Goal: Information Seeking & Learning: Learn about a topic

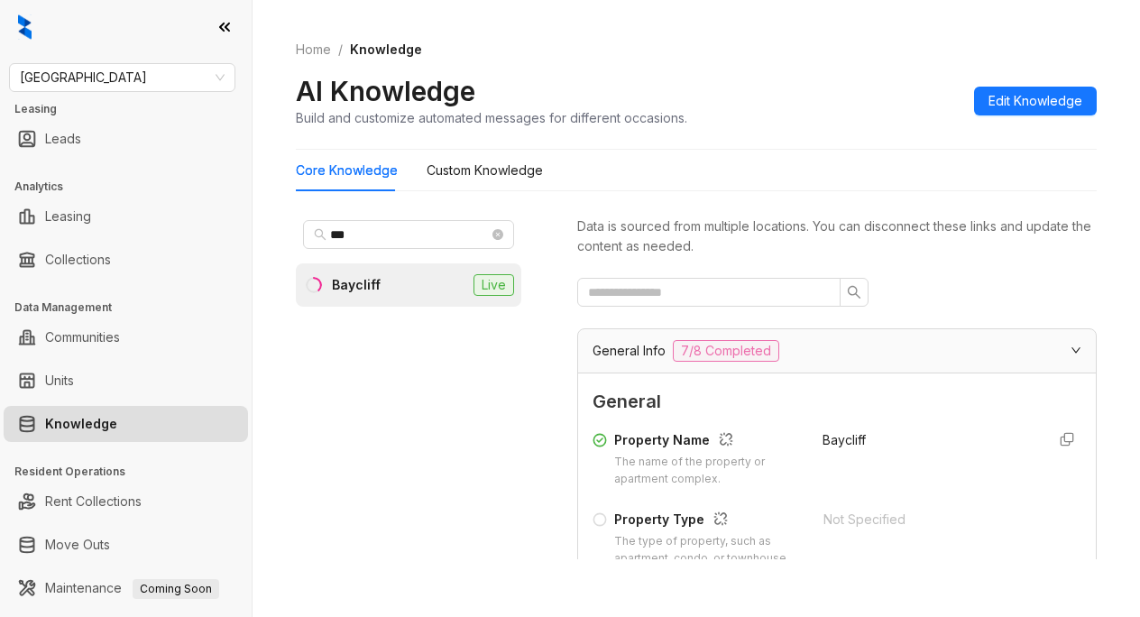
scroll to position [1443, 0]
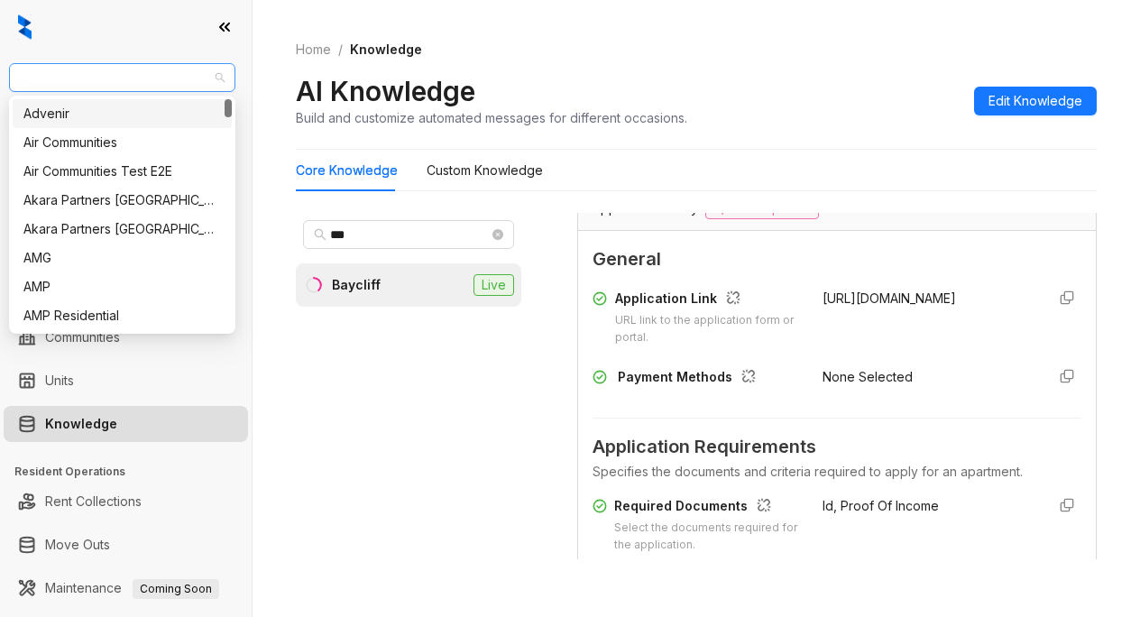
click at [143, 71] on span "[GEOGRAPHIC_DATA]" at bounding box center [122, 77] width 205 height 27
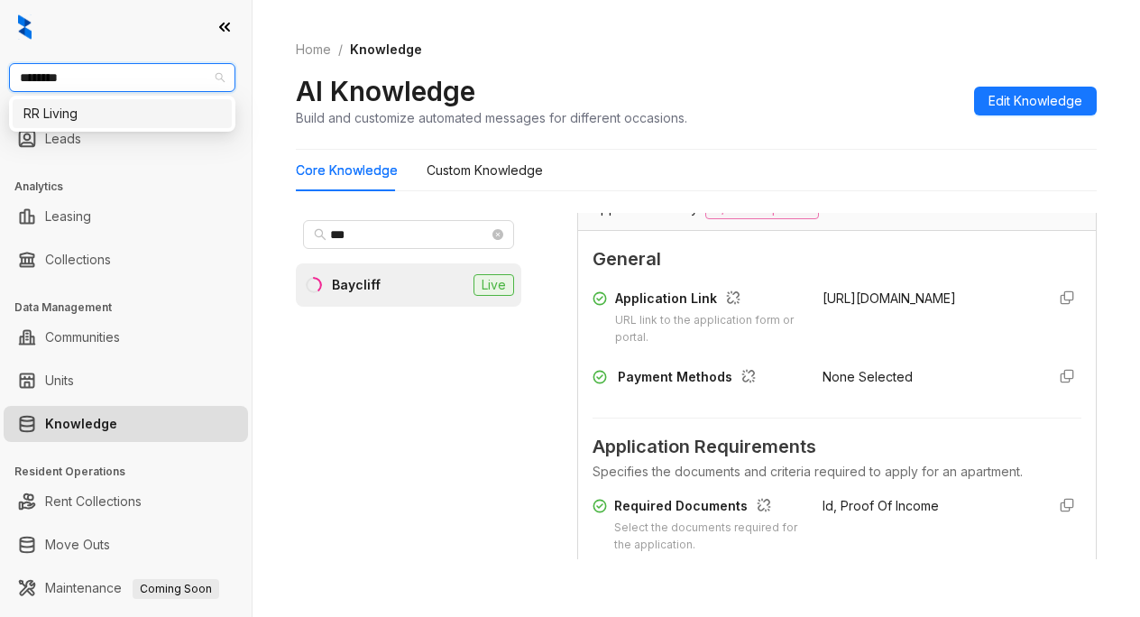
type input "*********"
click at [60, 121] on div "RR Living" at bounding box center [122, 114] width 198 height 20
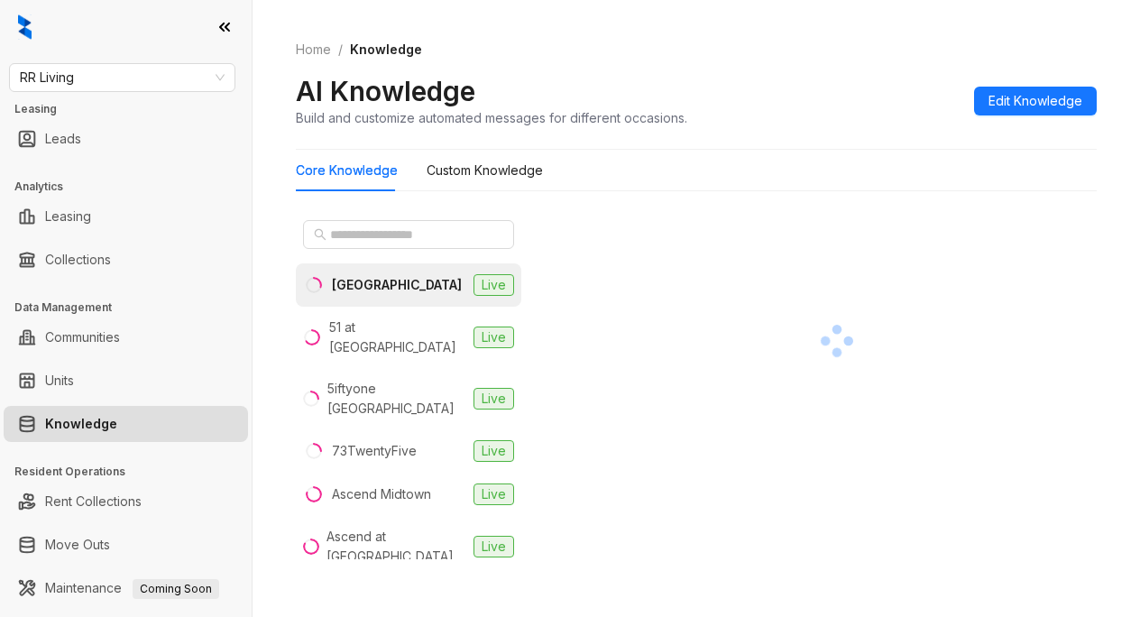
click at [336, 219] on div at bounding box center [409, 234] width 226 height 43
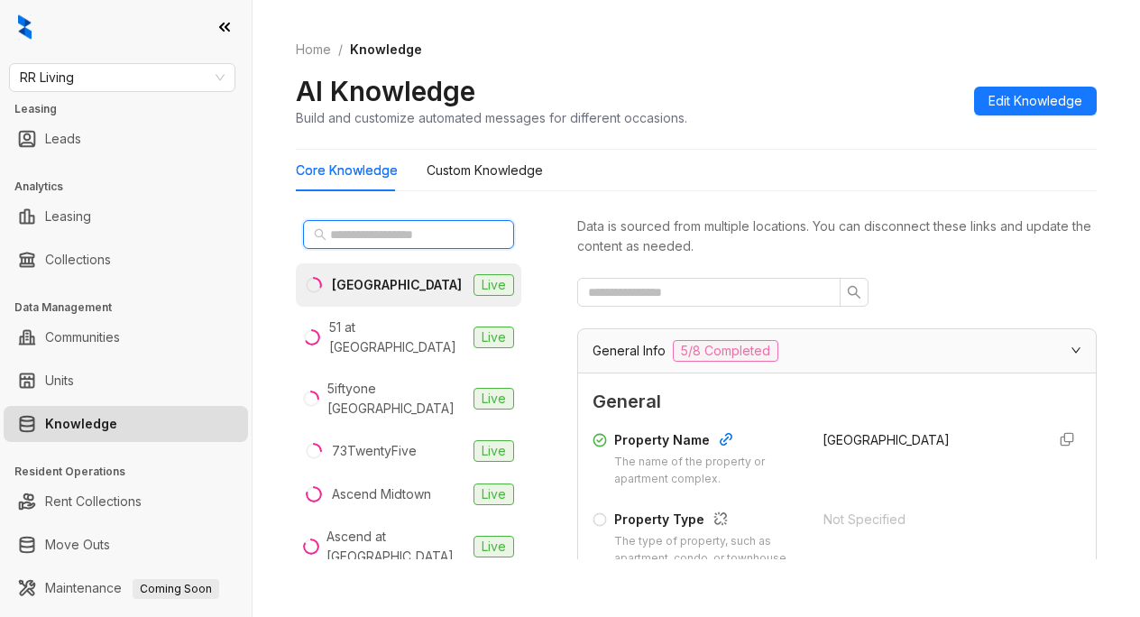
click at [375, 235] on input "text" at bounding box center [409, 235] width 159 height 20
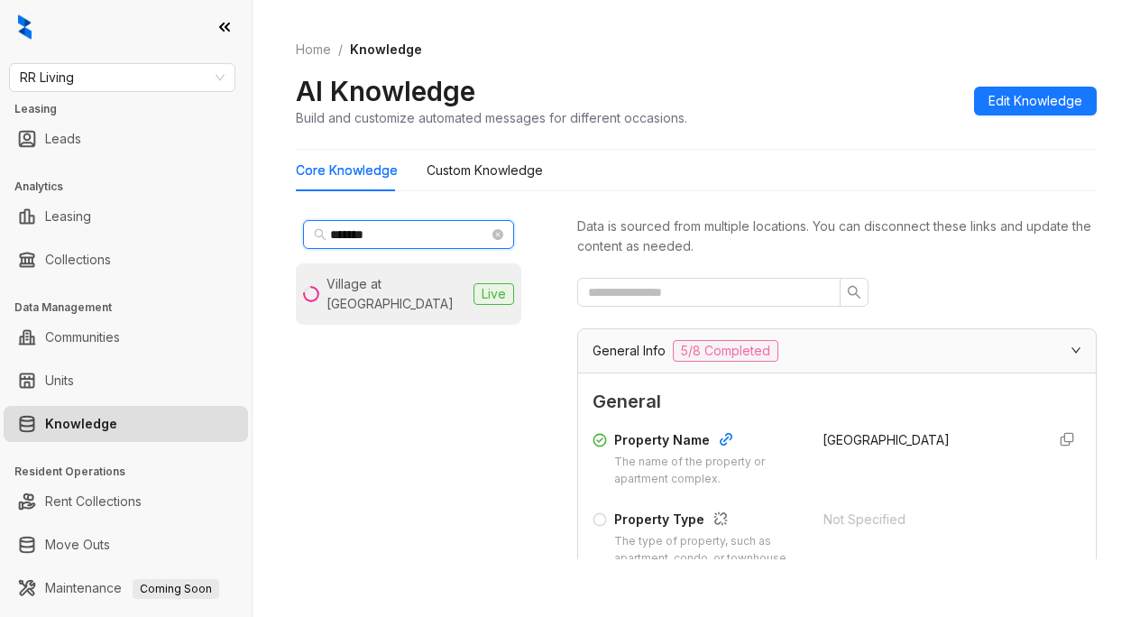
type input "*******"
click at [378, 290] on div "Village at Mill Creek" at bounding box center [397, 294] width 140 height 40
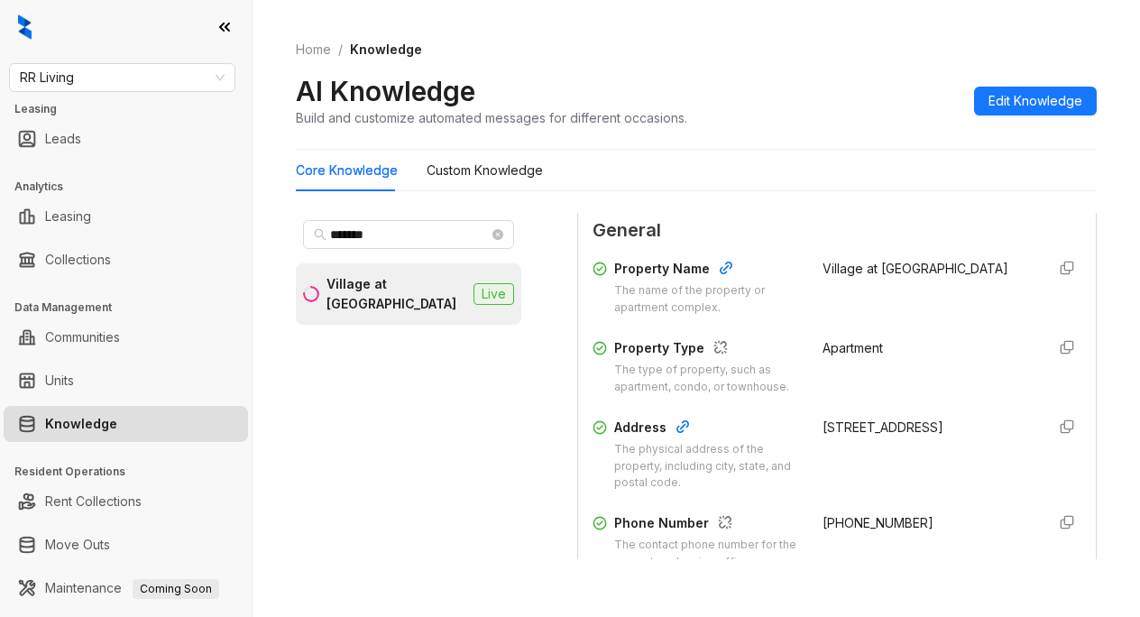
scroll to position [271, 0]
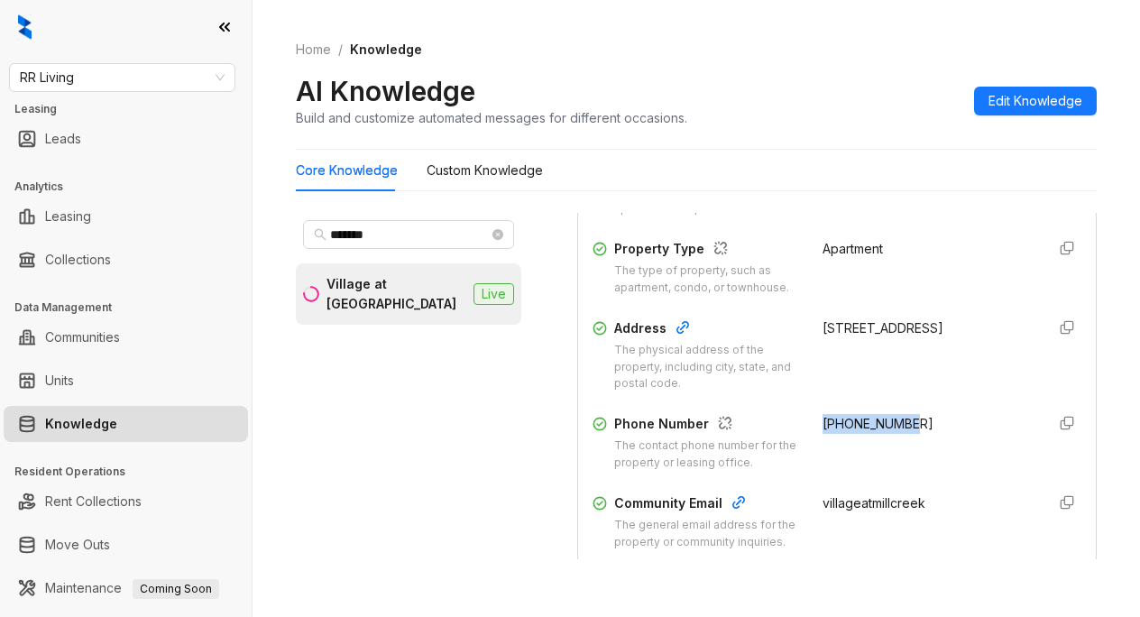
drag, startPoint x: 802, startPoint y: 438, endPoint x: 948, endPoint y: 437, distance: 146.2
click at [948, 437] on div "+14094056129" at bounding box center [927, 443] width 208 height 58
copy span "+14094056129"
click at [793, 79] on div "AI Knowledge Build and customize automated messages for different occasions. Ed…" at bounding box center [696, 100] width 801 height 53
click at [815, 55] on ol "Home / Knowledge" at bounding box center [696, 50] width 801 height 20
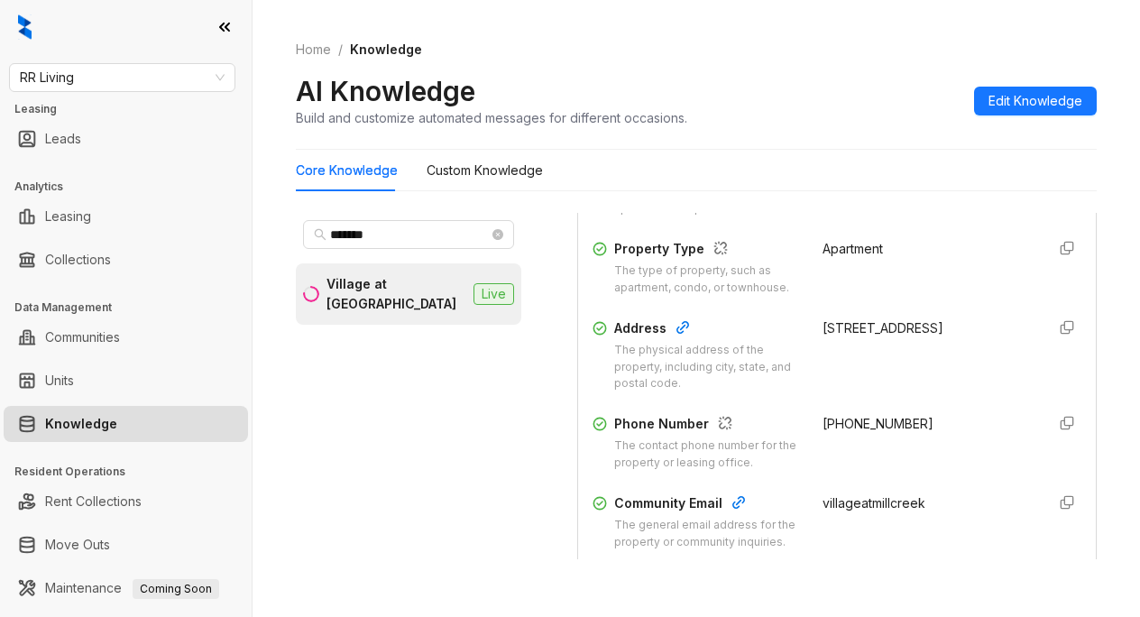
drag, startPoint x: 563, startPoint y: 569, endPoint x: 557, endPoint y: 558, distance: 13.3
click at [563, 569] on div "******* Village at Mill Creek Live Data is sourced from multiple locations. You…" at bounding box center [696, 390] width 801 height 369
click at [131, 73] on span "RR Living" at bounding box center [122, 77] width 205 height 27
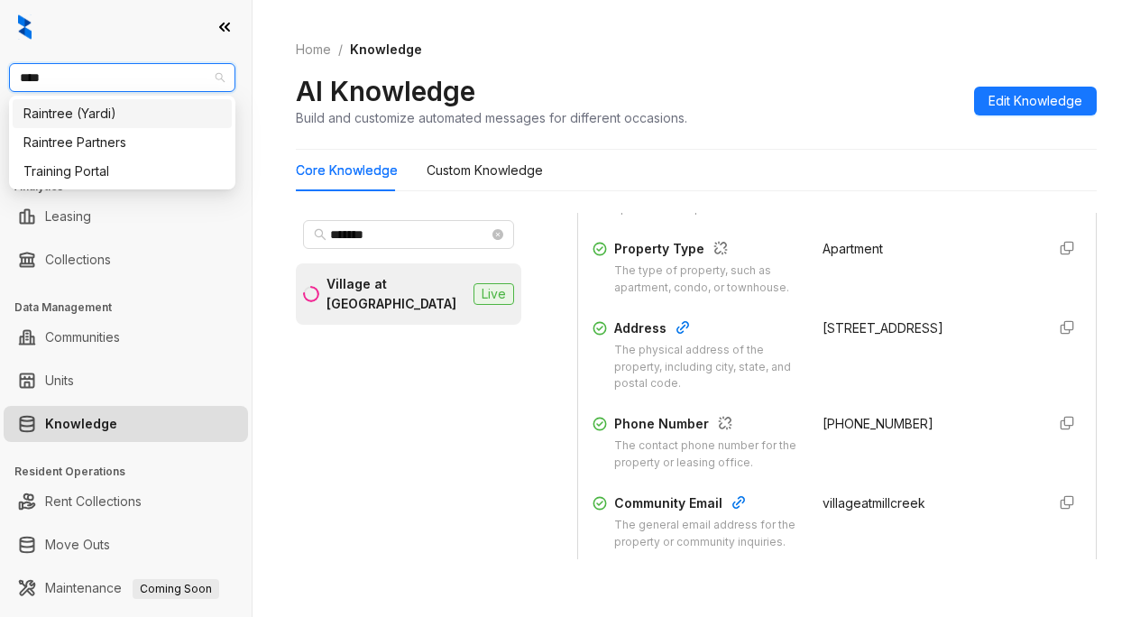
type input "*****"
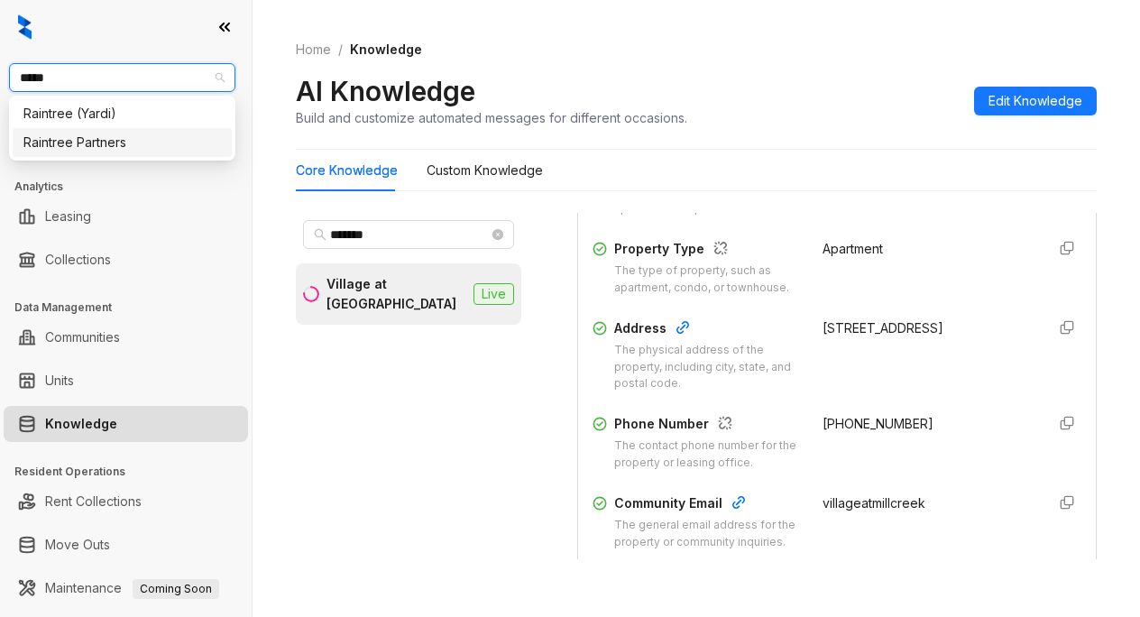
click at [34, 148] on div "Raintree Partners" at bounding box center [122, 143] width 198 height 20
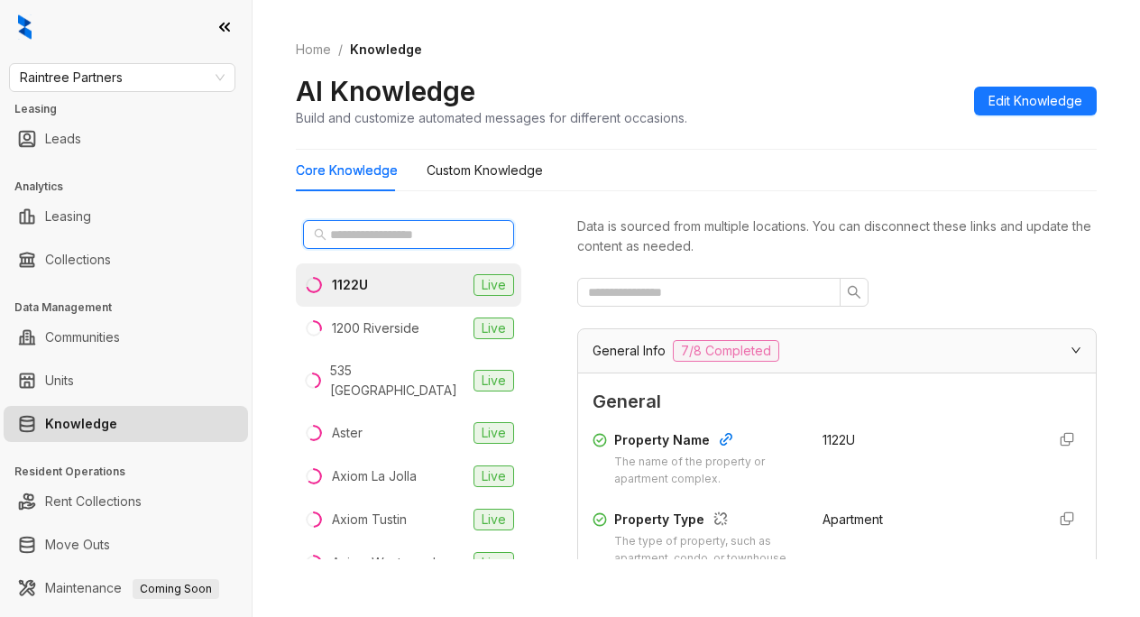
click at [347, 235] on input "text" at bounding box center [409, 235] width 159 height 20
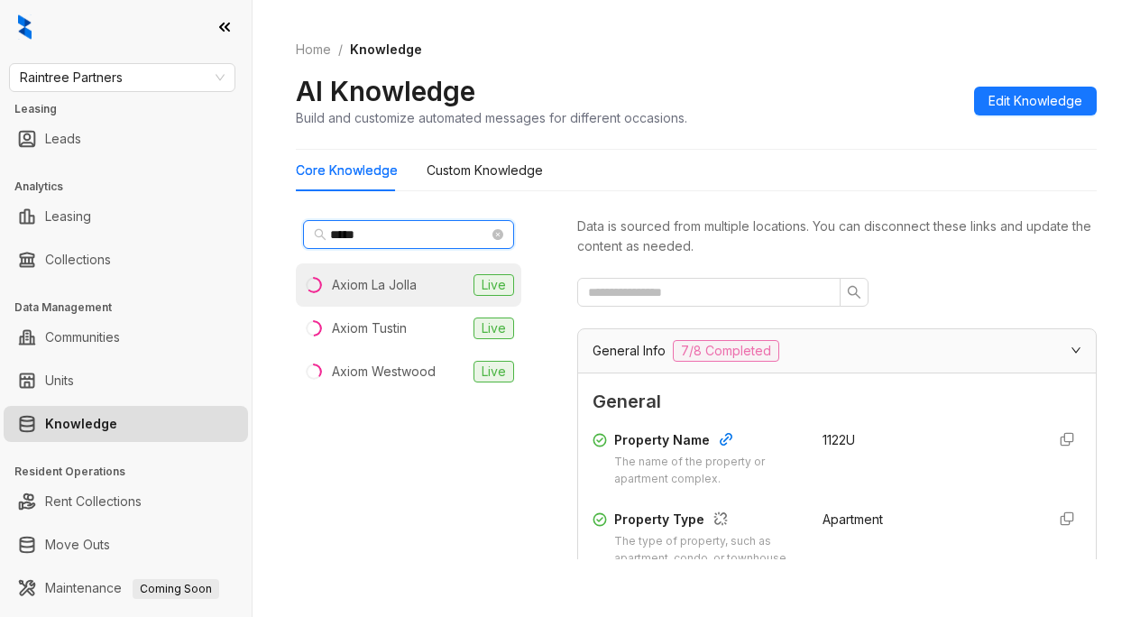
type input "*****"
click at [369, 284] on div "Axiom La Jolla" at bounding box center [374, 285] width 85 height 20
click at [875, 121] on div "AI Knowledge Build and customize automated messages for different occasions. Ed…" at bounding box center [696, 100] width 801 height 53
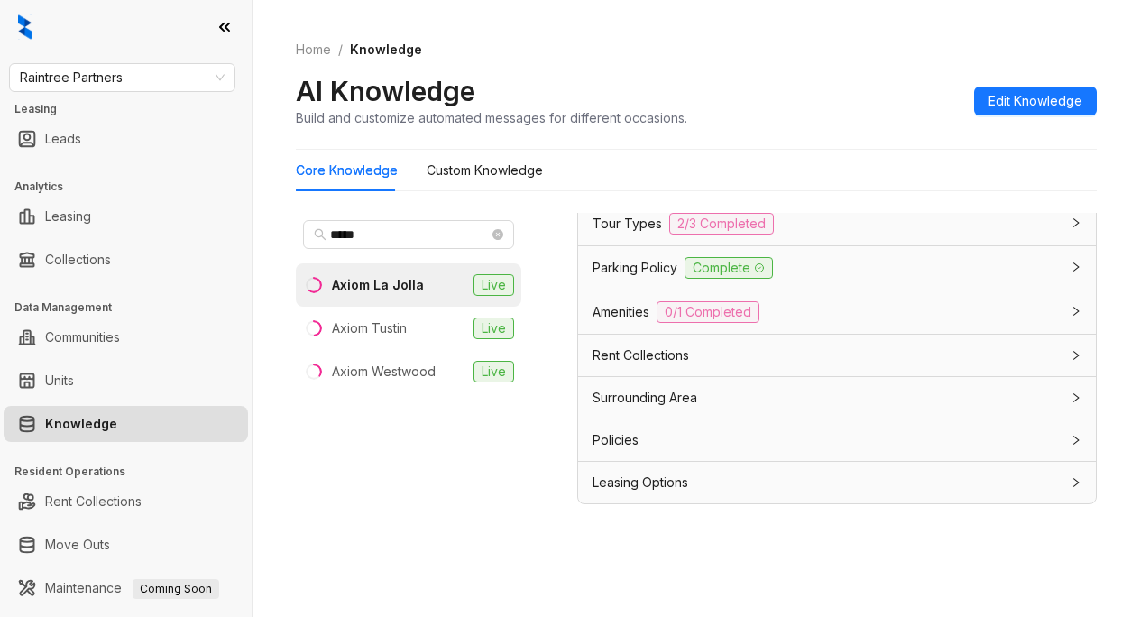
scroll to position [57, 0]
click at [631, 474] on span "Leasing Options" at bounding box center [641, 481] width 96 height 20
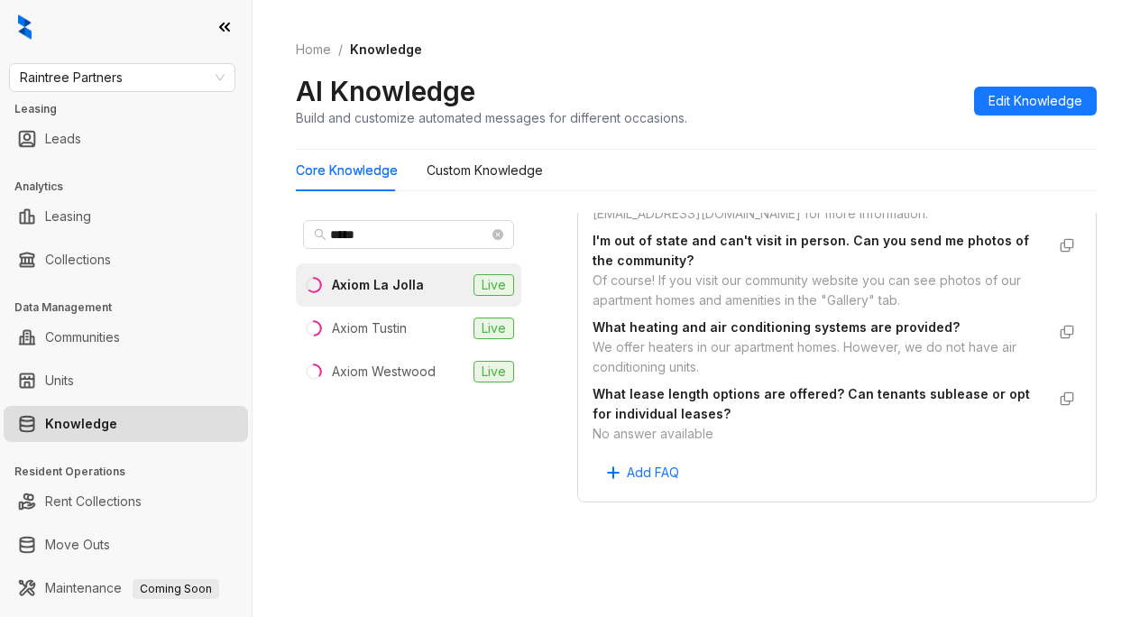
scroll to position [2073, 0]
click at [733, 130] on div "Home / Knowledge AI Knowledge Build and customize automated messages for differ…" at bounding box center [696, 84] width 801 height 132
drag, startPoint x: 871, startPoint y: 163, endPoint x: 879, endPoint y: 149, distance: 16.1
click at [871, 162] on div "Core Knowledge Custom Knowledge" at bounding box center [696, 170] width 801 height 41
click at [843, 478] on div "Are furnished units available? If so, what is included? Furnished units are not…" at bounding box center [837, 280] width 489 height 413
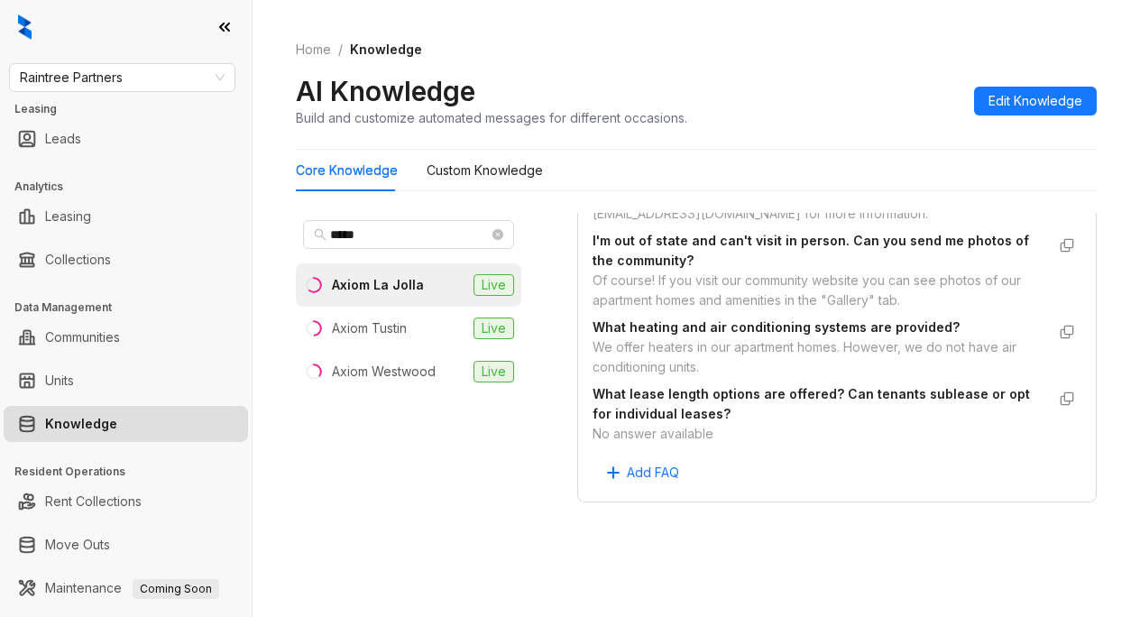
click at [609, 548] on div "Data is sourced from multiple locations. You can disconnect these links and upd…" at bounding box center [837, 394] width 520 height 362
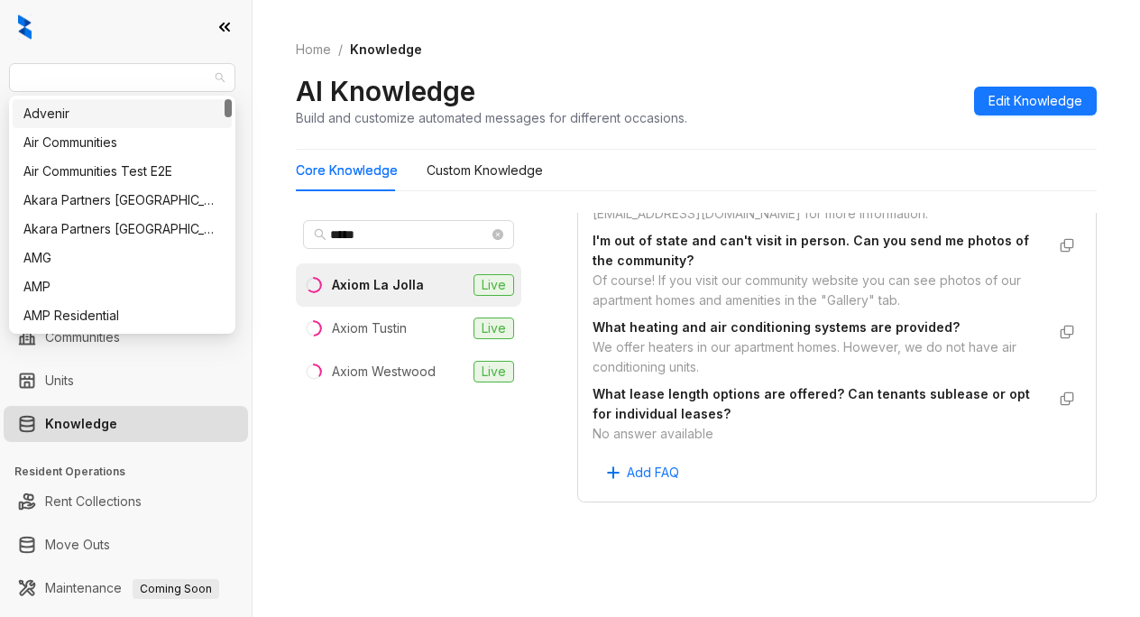
drag, startPoint x: 144, startPoint y: 78, endPoint x: 2, endPoint y: 67, distance: 143.0
click at [2, 67] on div "Raintree Partners Leasing Leads Analytics Leasing Collections Data Management C…" at bounding box center [126, 308] width 252 height 617
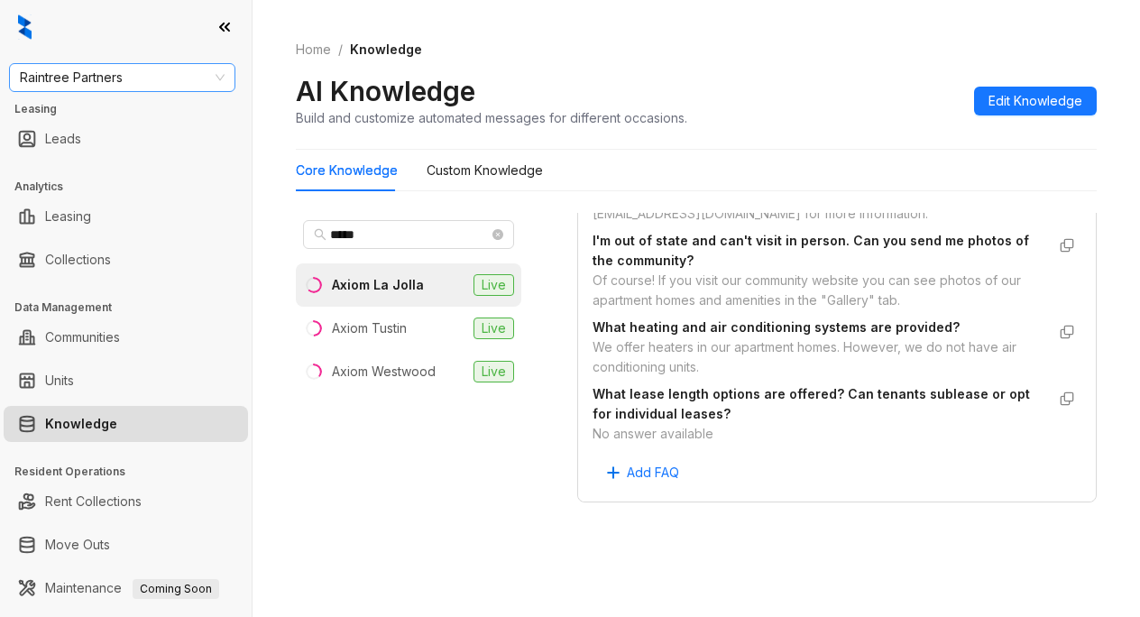
click at [36, 67] on span "Raintree Partners" at bounding box center [122, 77] width 205 height 27
type input "**********"
click at [118, 115] on div "United Apartment Group" at bounding box center [122, 114] width 198 height 20
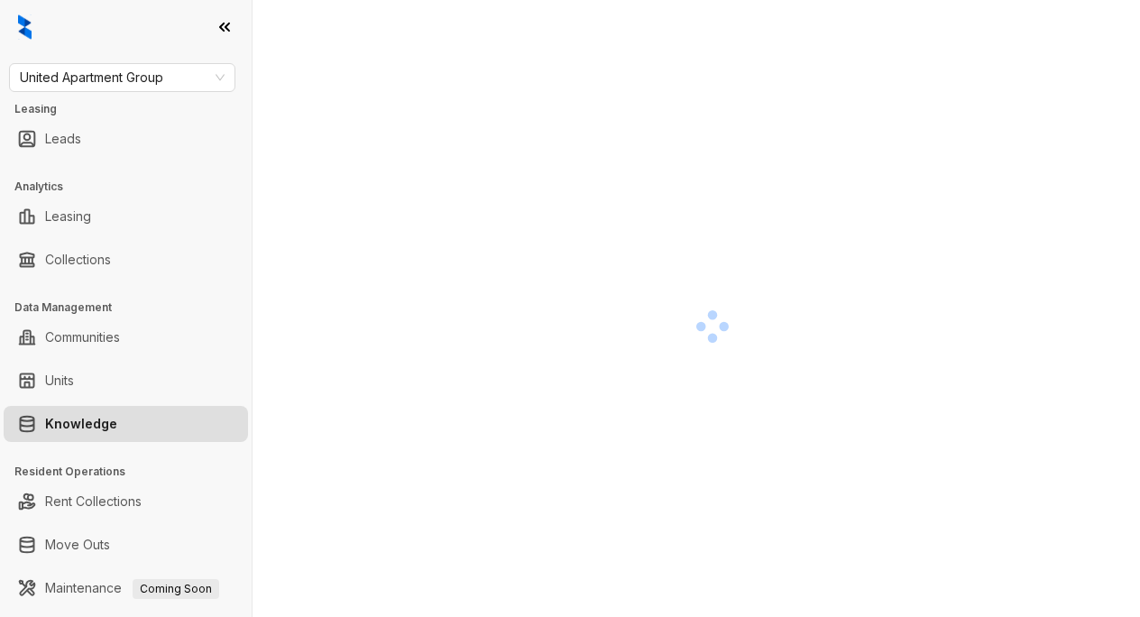
click at [735, 149] on div at bounding box center [713, 326] width 834 height 617
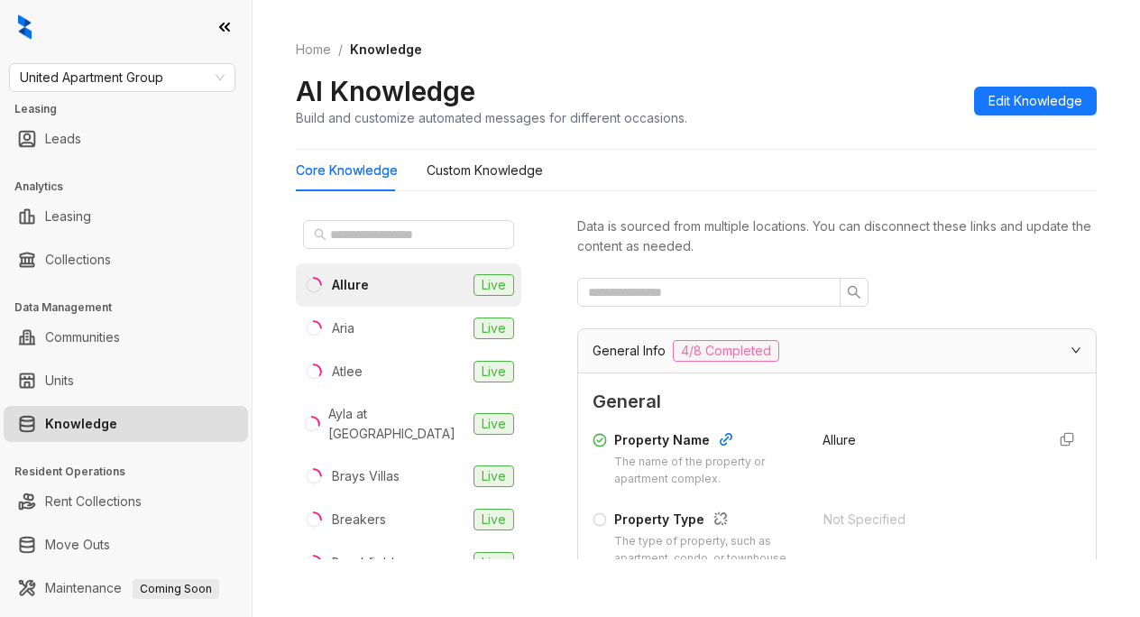
click at [797, 113] on div "AI Knowledge Build and customize automated messages for different occasions. Ed…" at bounding box center [696, 100] width 801 height 53
click at [318, 229] on icon "search" at bounding box center [321, 235] width 12 height 12
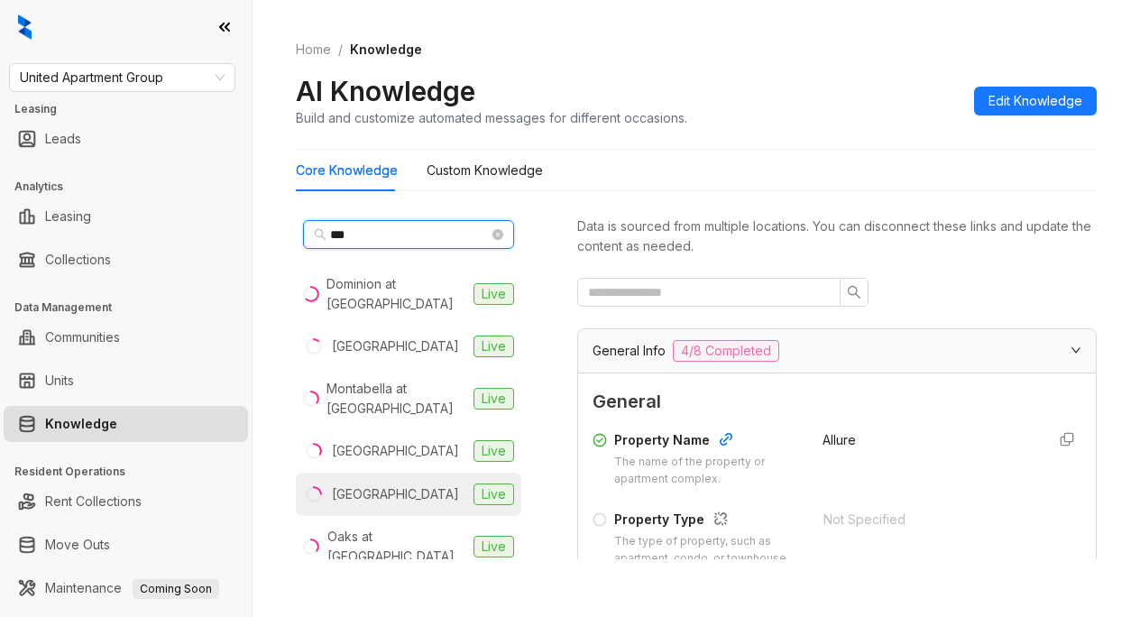
type input "***"
click at [366, 487] on div "Oak Meadow Villa" at bounding box center [395, 494] width 127 height 20
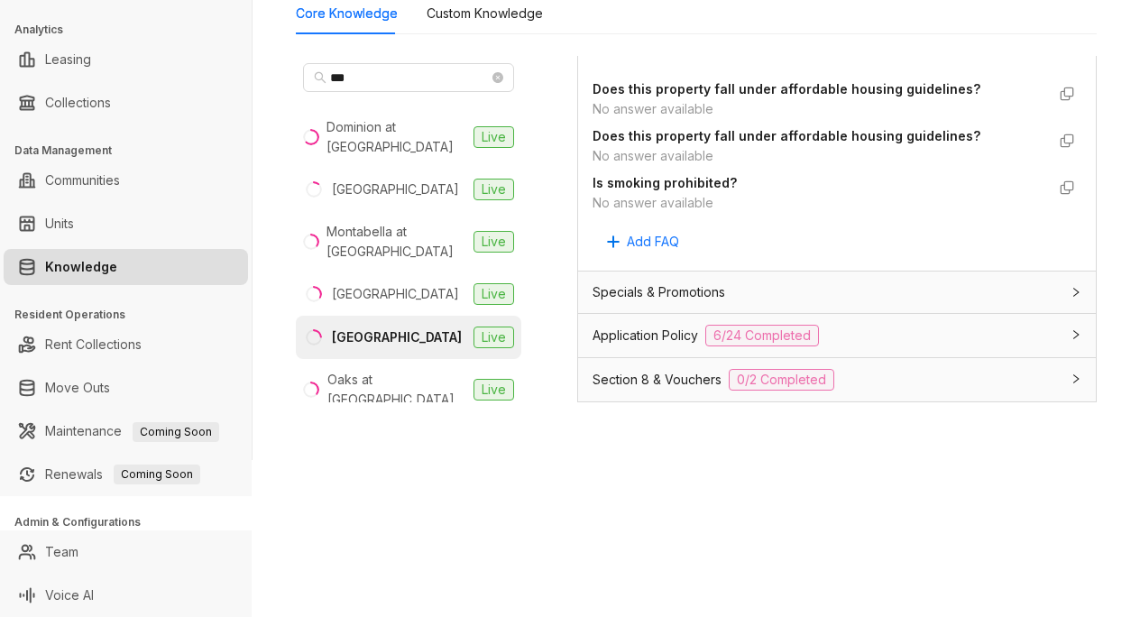
scroll to position [1173, 0]
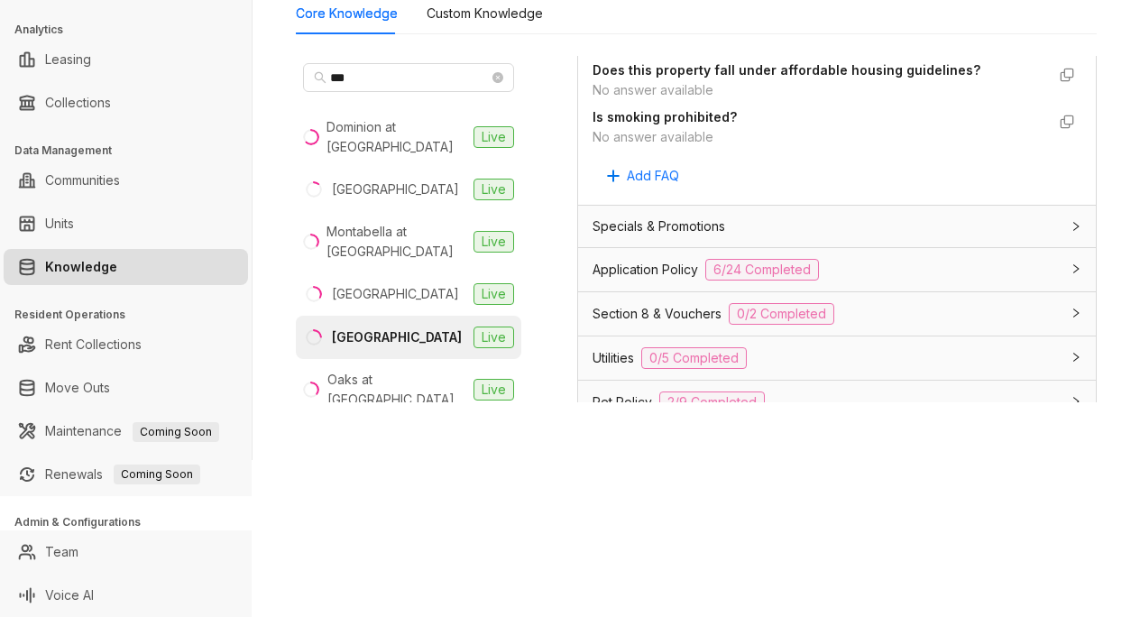
click at [838, 127] on span "Is smoking prohibited?" at bounding box center [819, 117] width 453 height 20
click at [685, 236] on span "Specials & Promotions" at bounding box center [659, 227] width 133 height 20
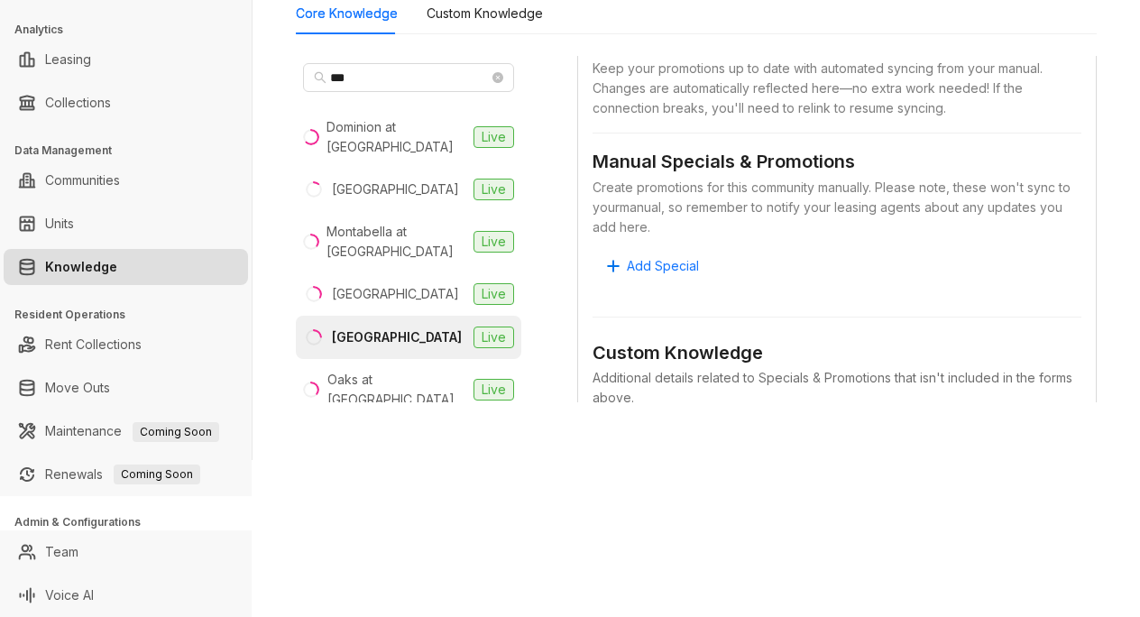
scroll to position [1443, 0]
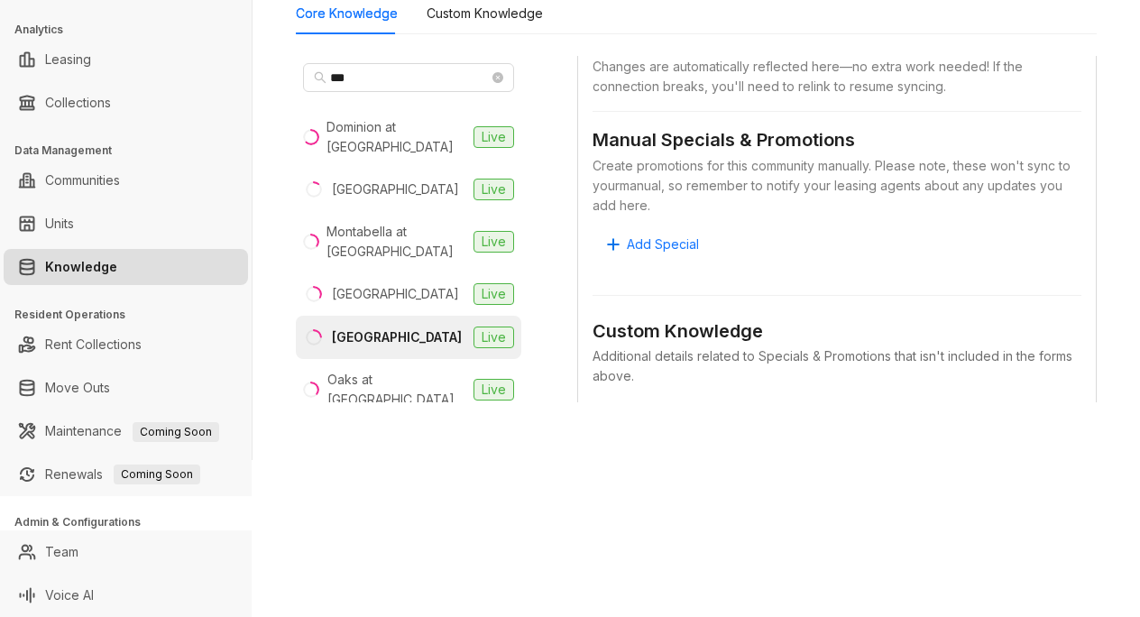
click at [846, 304] on div "Synced Specials & Promotions Keep your promotions up to date with automated syn…" at bounding box center [837, 292] width 489 height 601
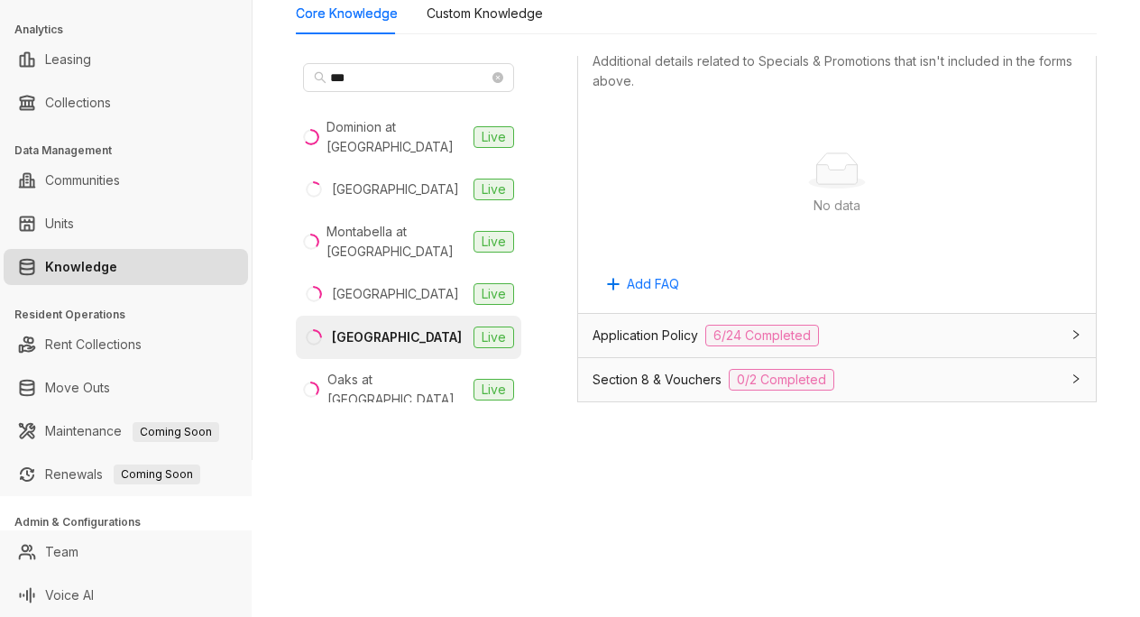
scroll to position [1804, 0]
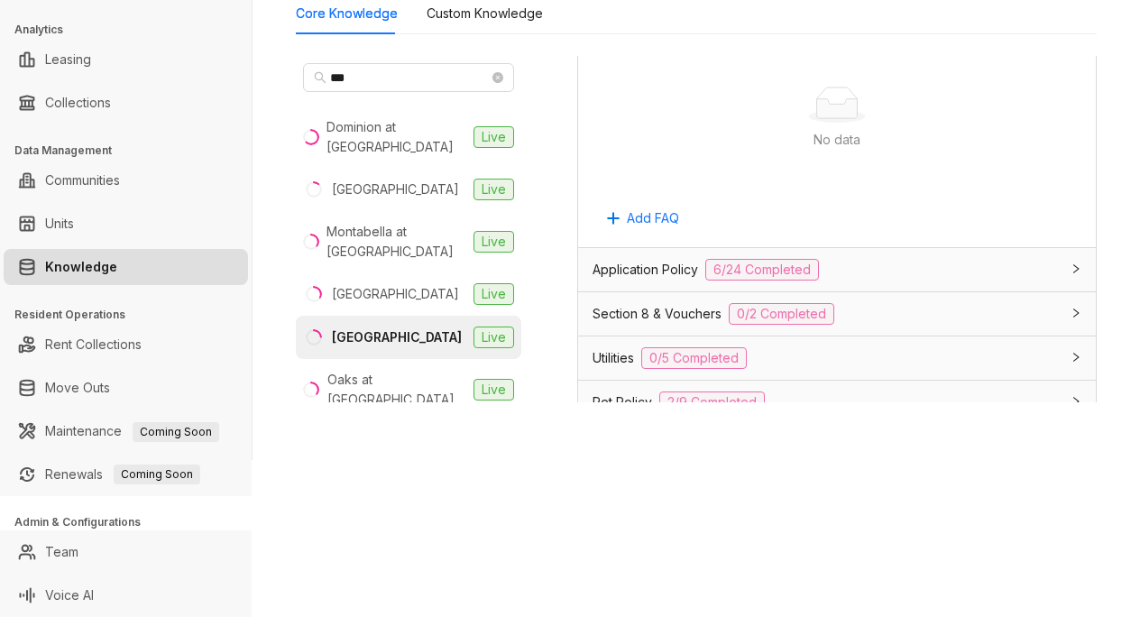
click at [674, 280] on span "Application Policy" at bounding box center [646, 270] width 106 height 20
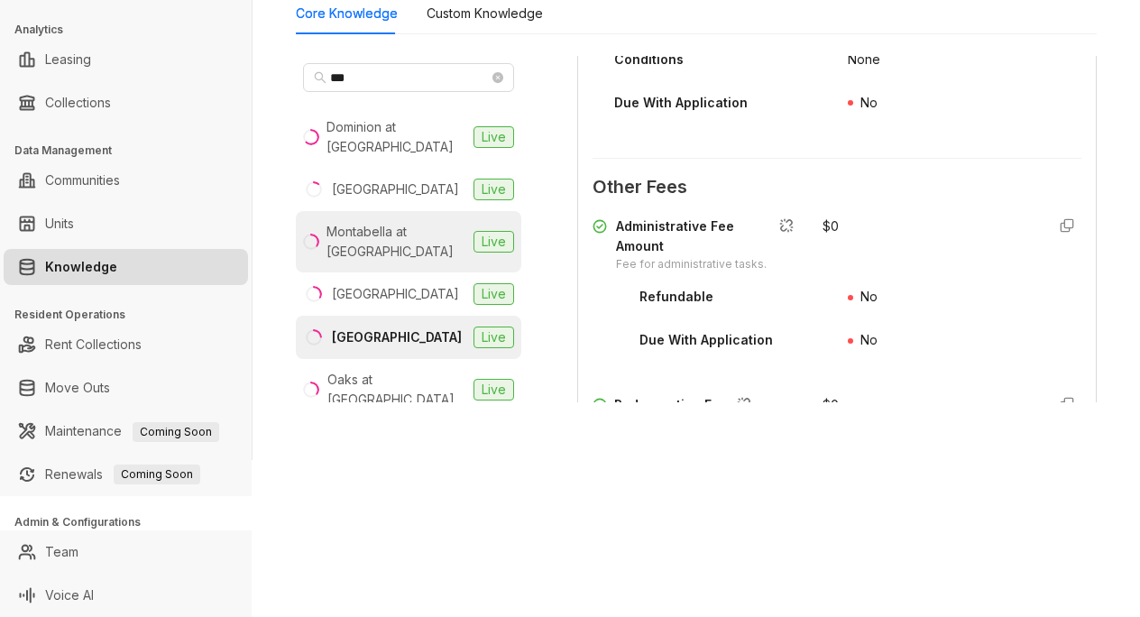
scroll to position [3338, 0]
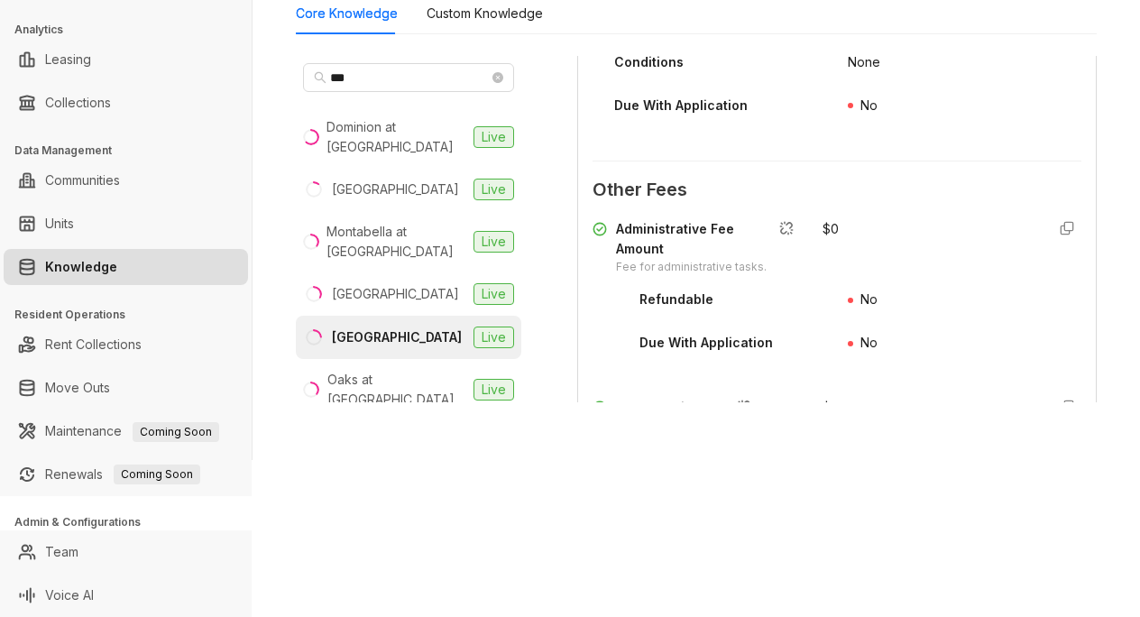
click at [880, 501] on div "United Apartment Group Leasing Leads Analytics Leasing Collections Data Managem…" at bounding box center [570, 308] width 1140 height 617
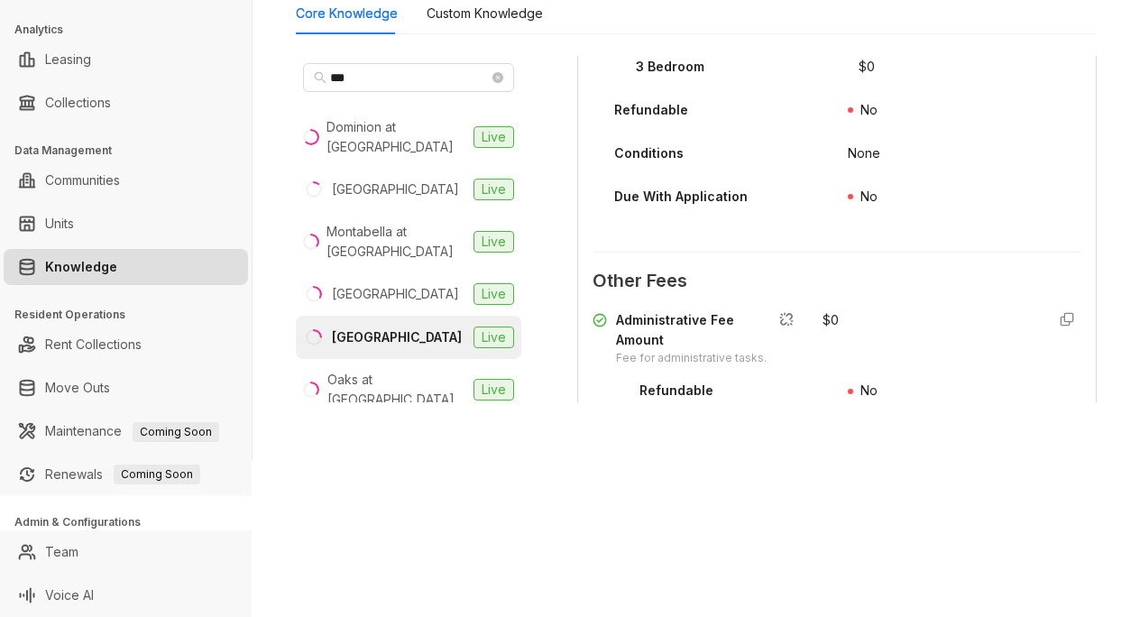
scroll to position [3248, 0]
click at [490, 11] on Knowledge "Custom Knowledge" at bounding box center [485, 14] width 116 height 20
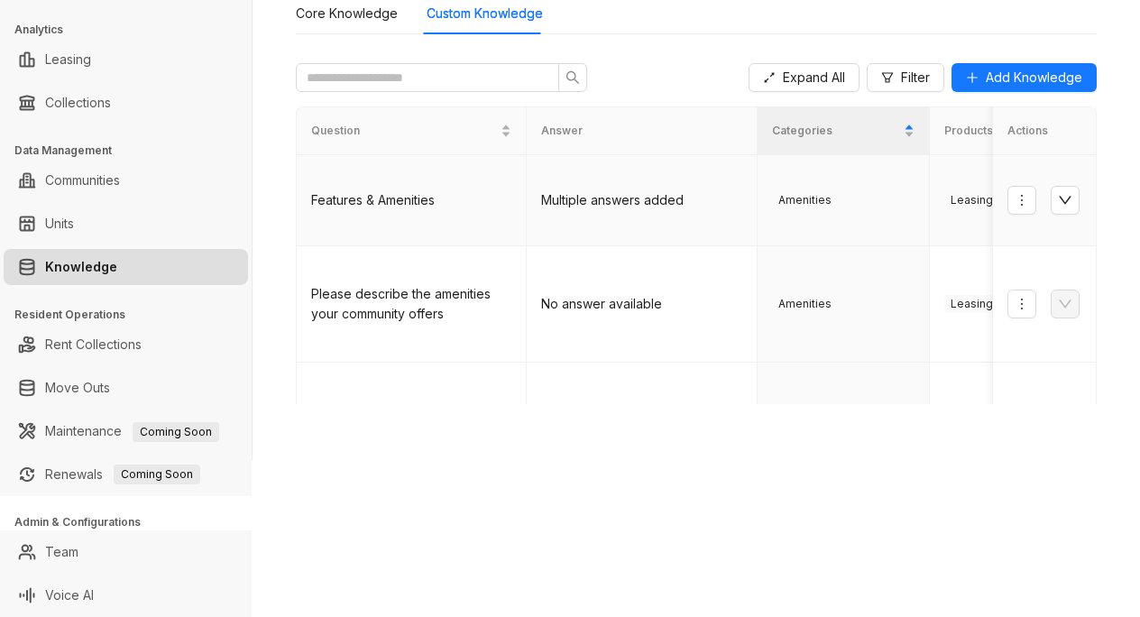
click at [713, 214] on td "Multiple answers added" at bounding box center [642, 200] width 230 height 91
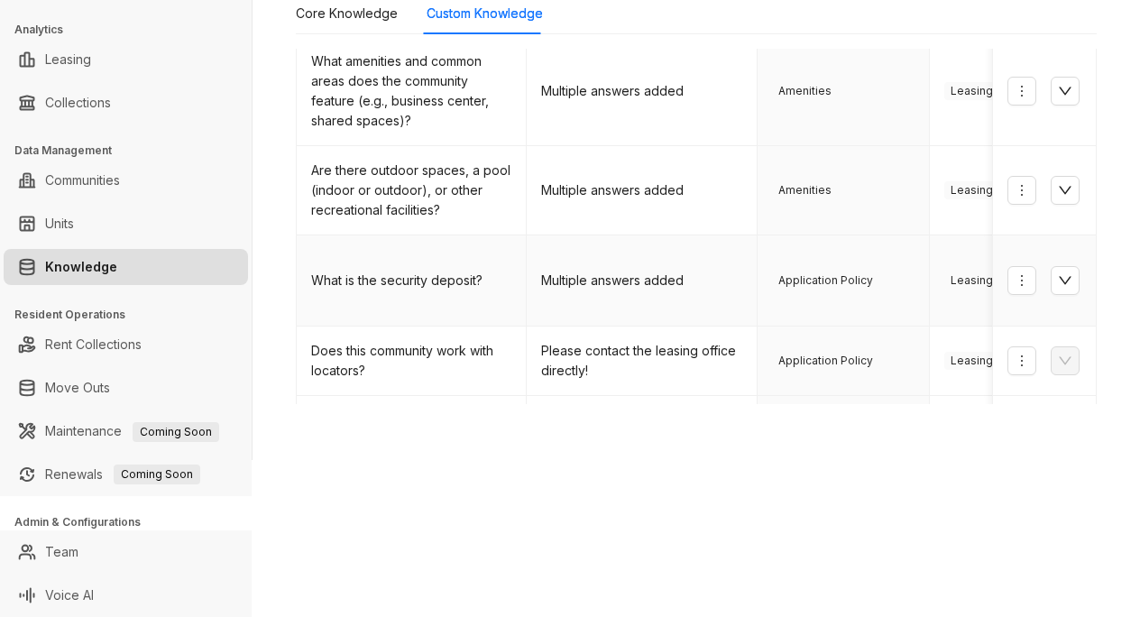
scroll to position [677, 0]
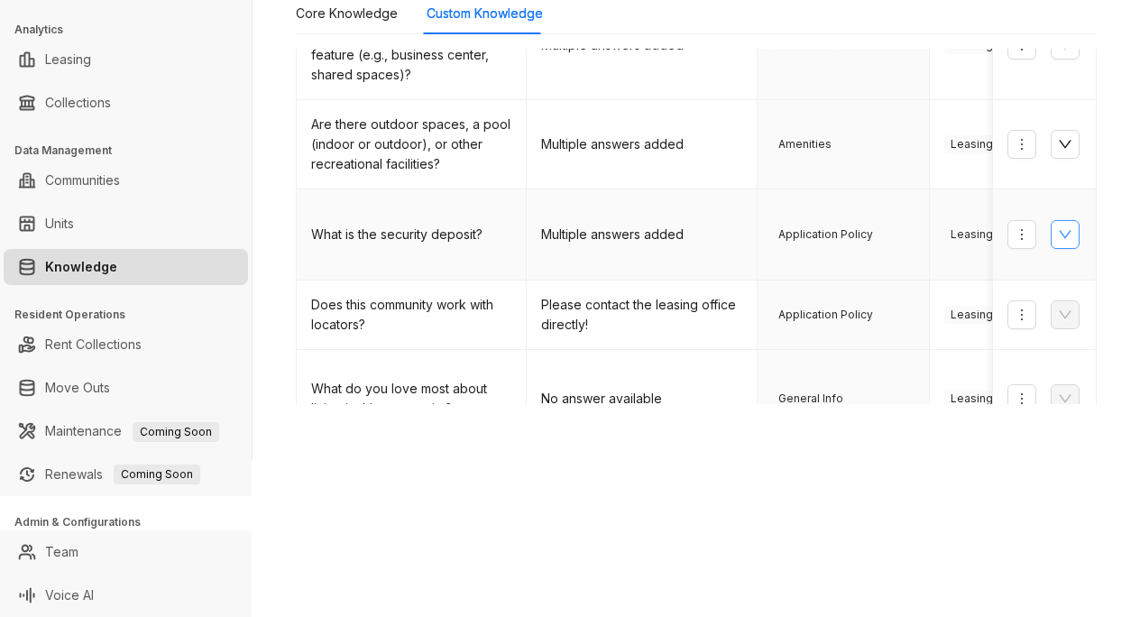
click at [1058, 227] on icon "down" at bounding box center [1065, 234] width 14 height 14
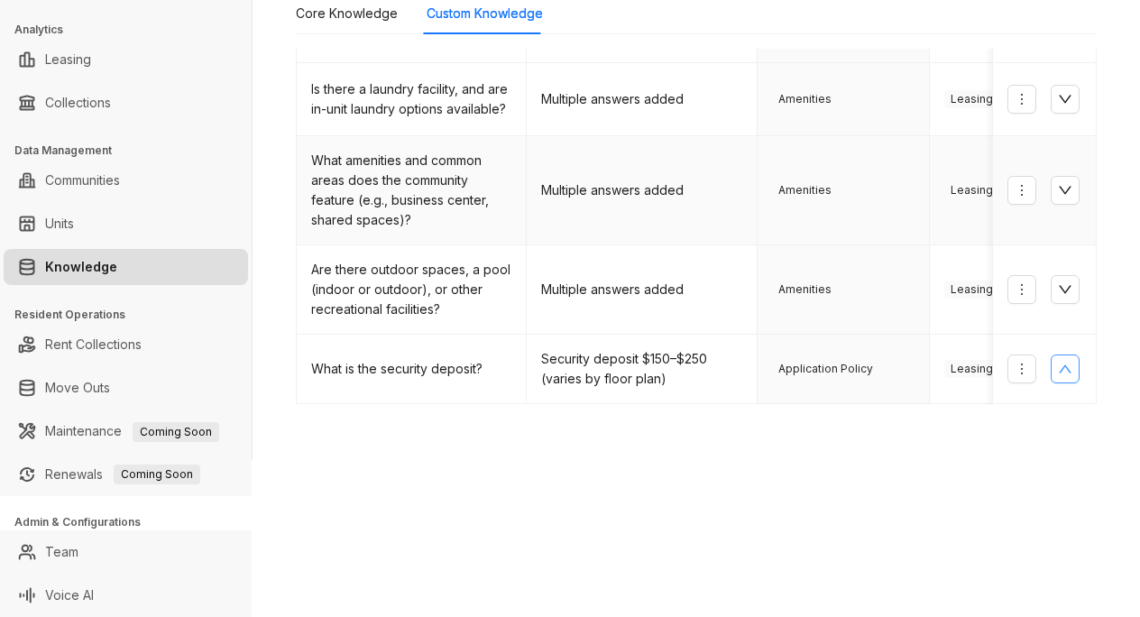
scroll to position [674, 0]
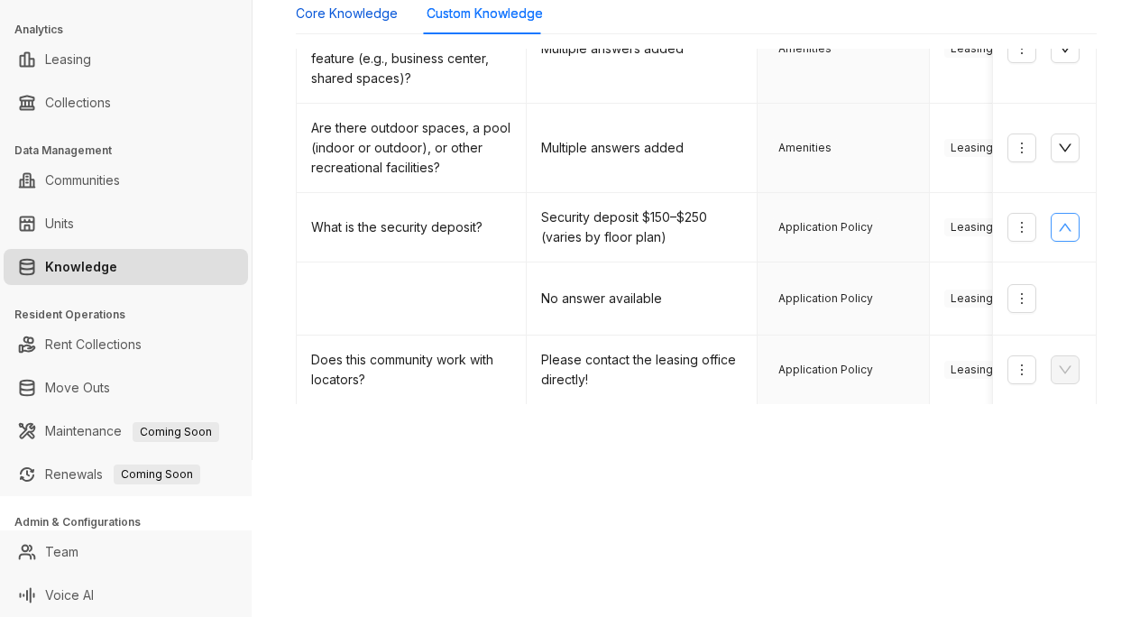
click at [350, 13] on Knowledge "Core Knowledge" at bounding box center [347, 14] width 102 height 20
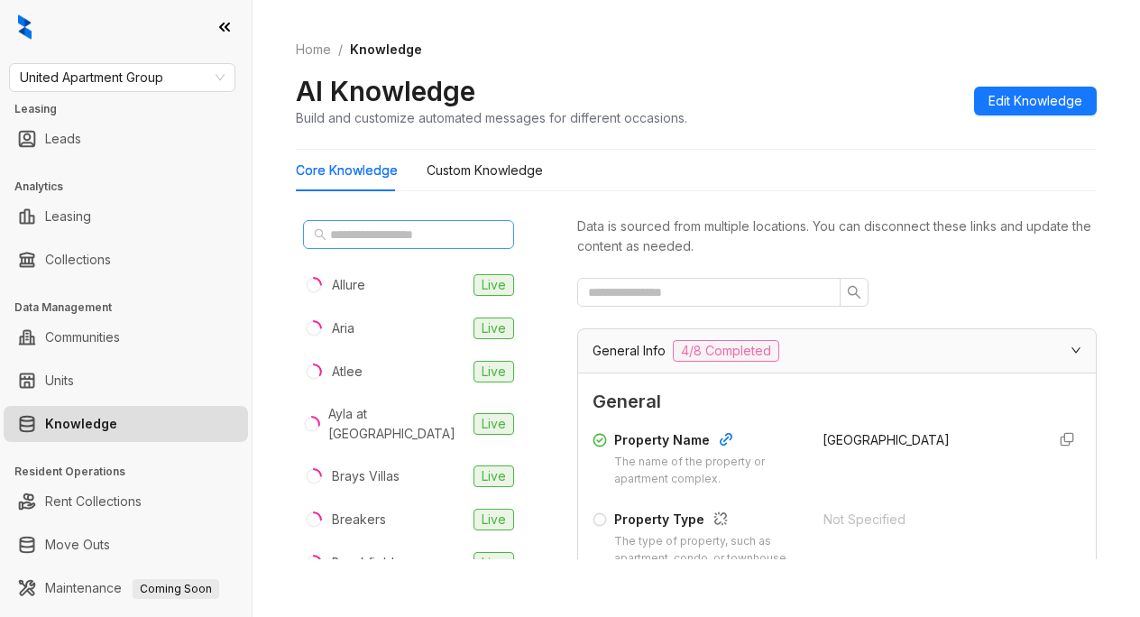
click at [343, 222] on span at bounding box center [408, 234] width 211 height 29
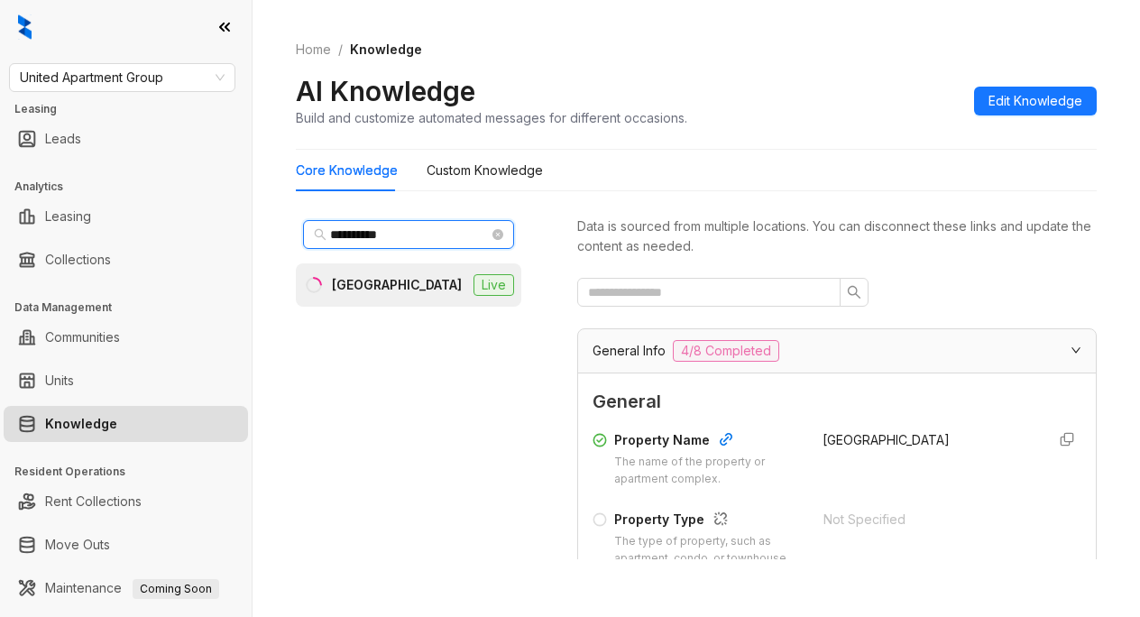
type input "**********"
click at [370, 294] on div "Oak Meadow Villa" at bounding box center [397, 285] width 130 height 20
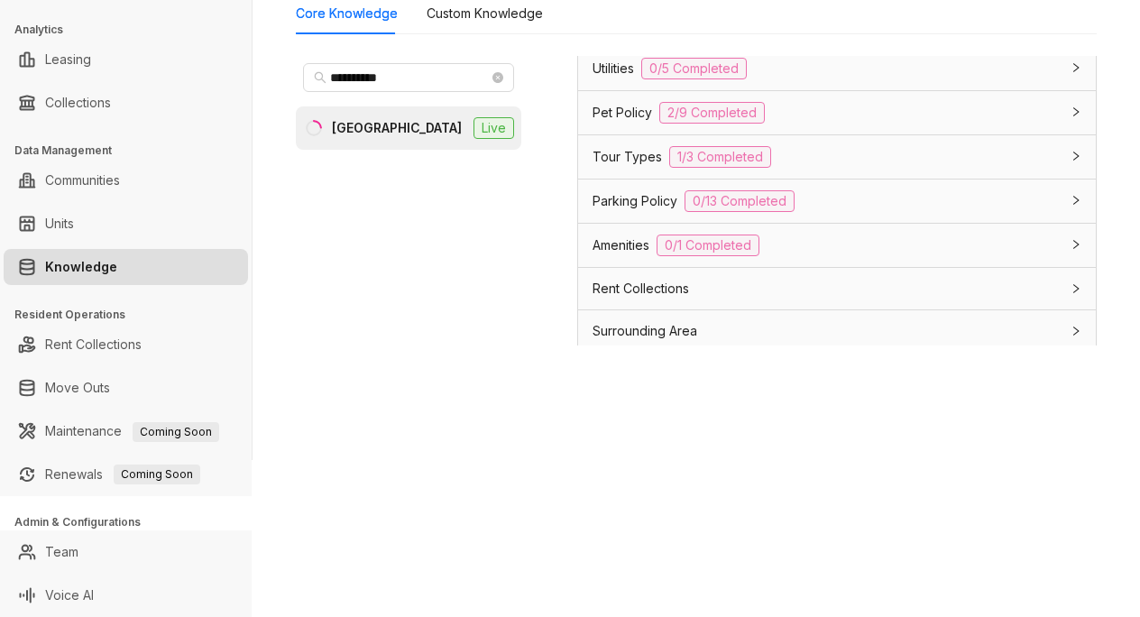
scroll to position [1371, 0]
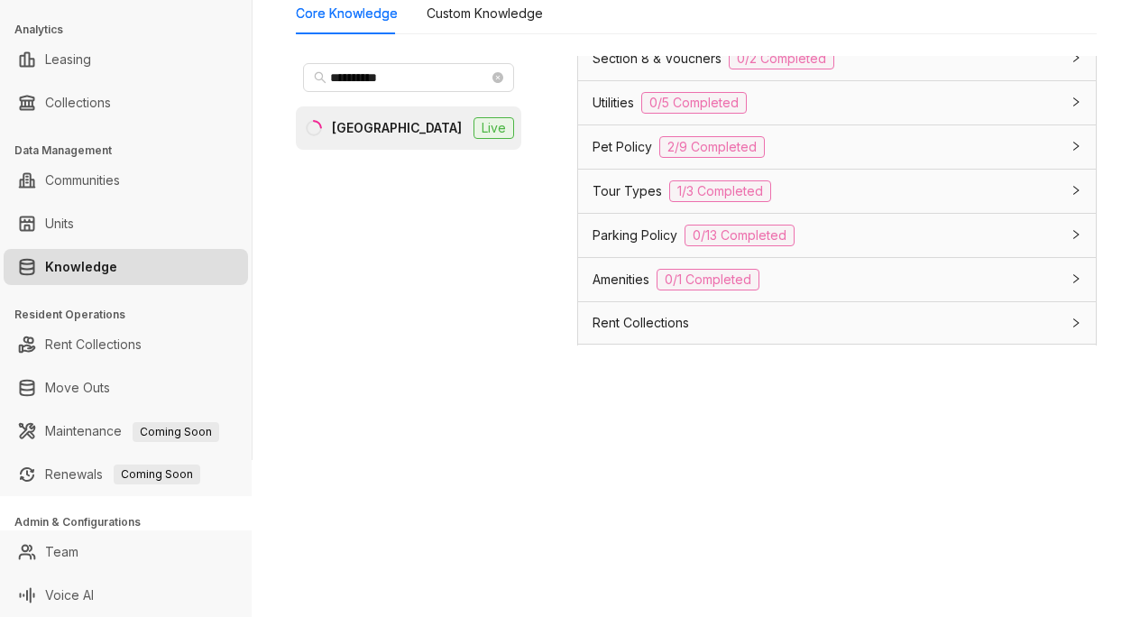
click at [622, 24] on span "Application Policy" at bounding box center [646, 15] width 106 height 20
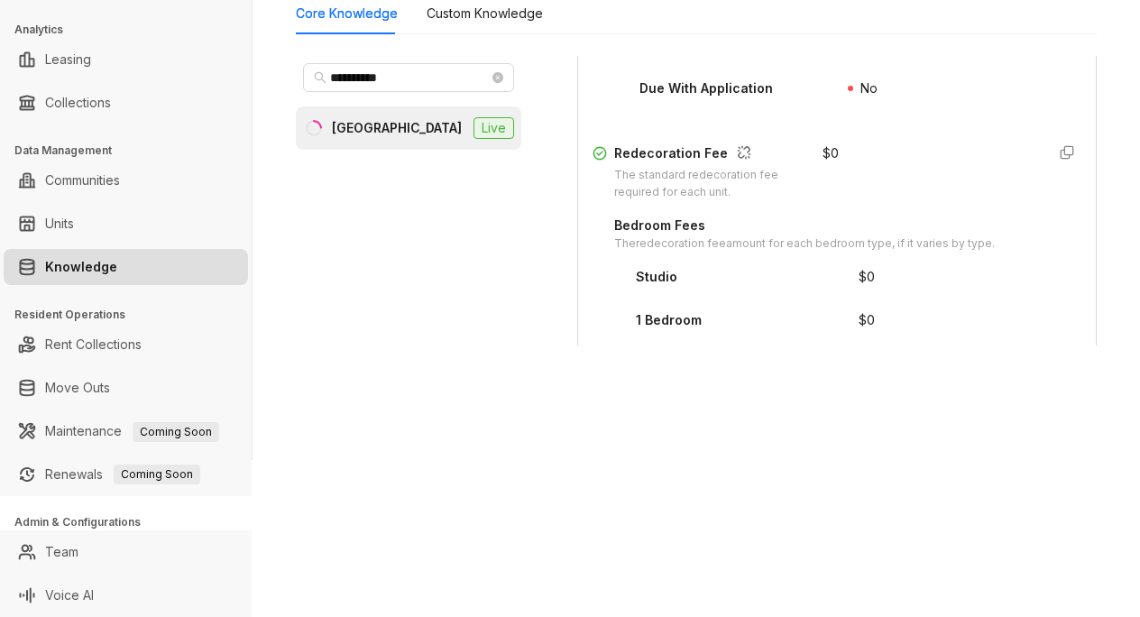
scroll to position [2544, 0]
